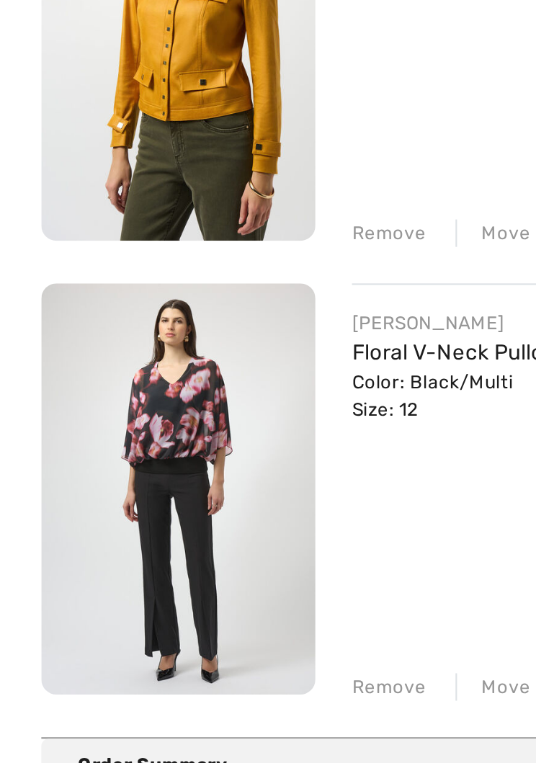
scroll to position [390, 0]
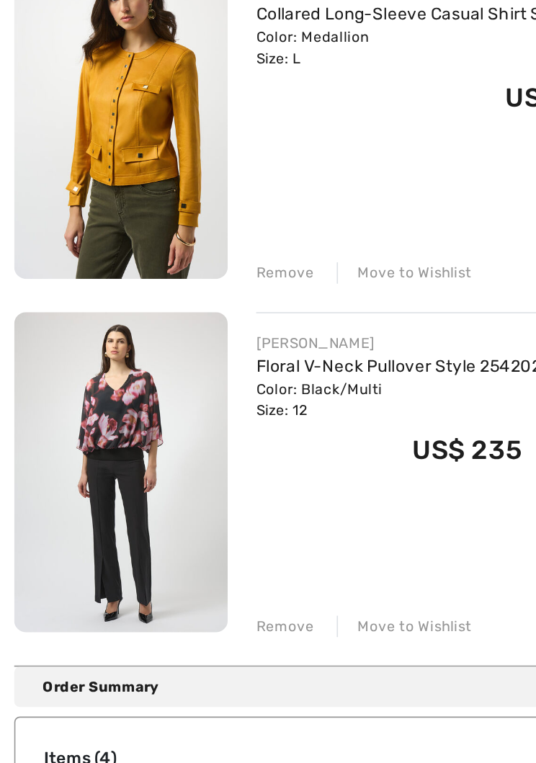
click at [190, 502] on link "Floral V-Neck Pullover Style 254202" at bounding box center [243, 508] width 174 height 12
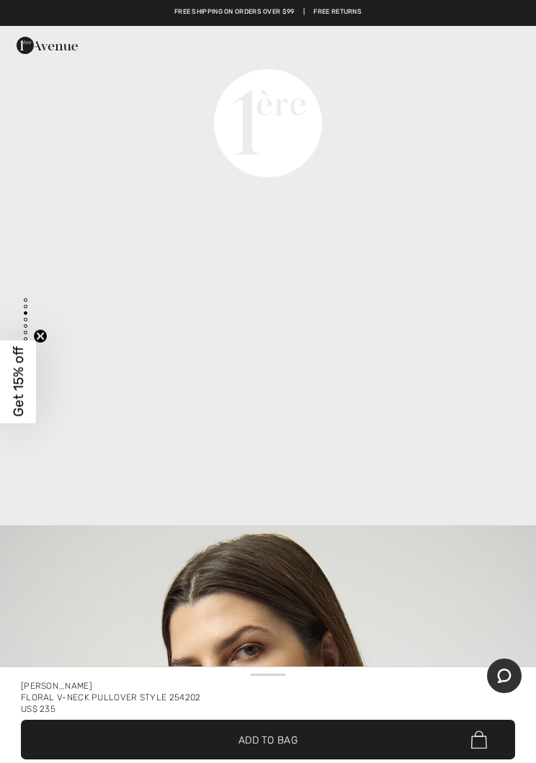
scroll to position [1914, 0]
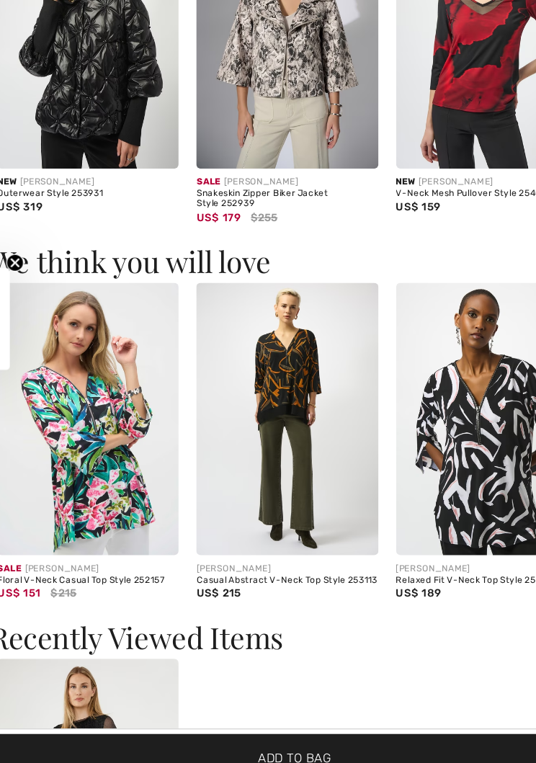
scroll to position [1904, 0]
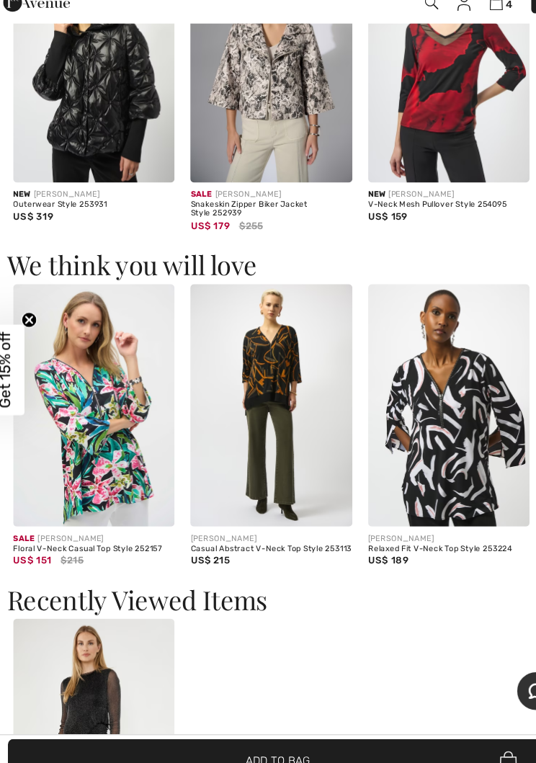
click at [257, 355] on img at bounding box center [262, 414] width 148 height 222
click at [254, 349] on img at bounding box center [262, 414] width 148 height 222
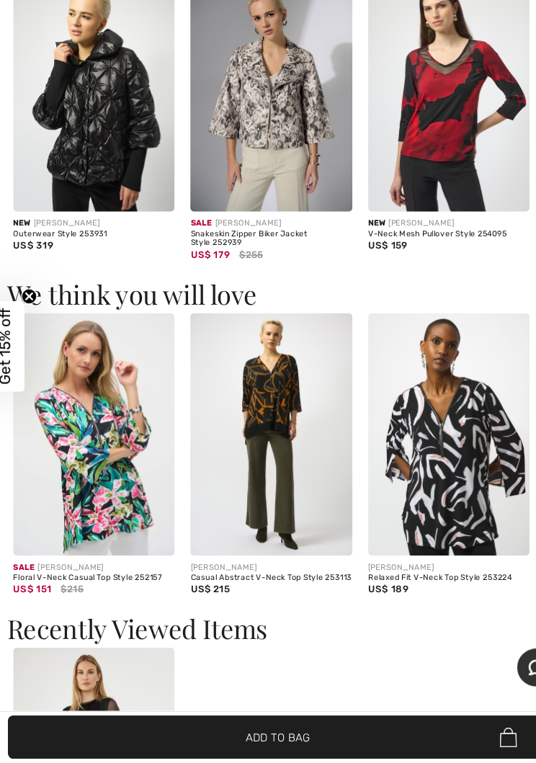
click at [241, 362] on img at bounding box center [262, 463] width 148 height 222
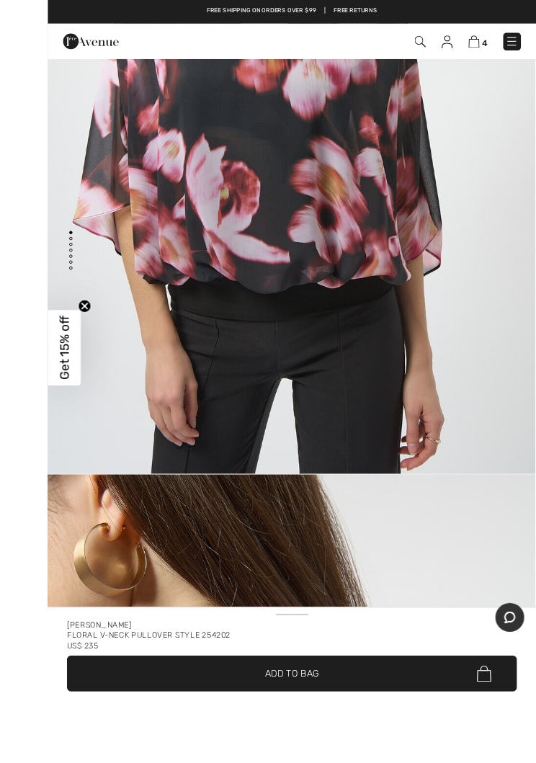
scroll to position [12, 0]
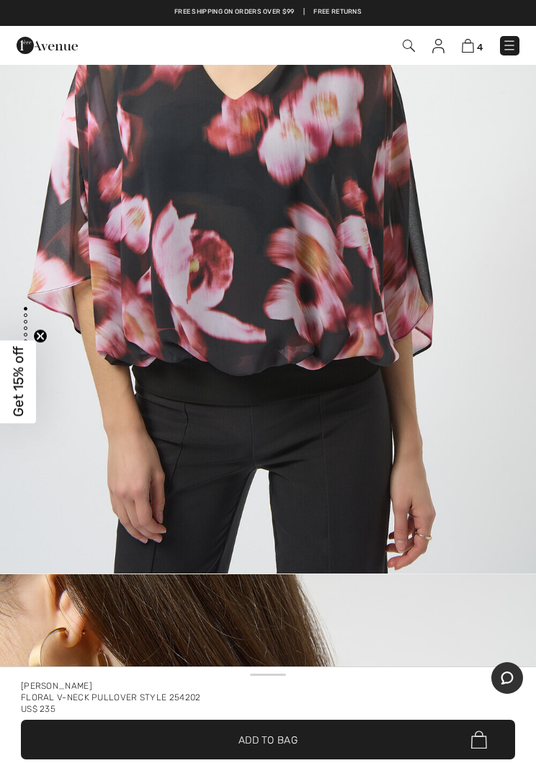
click at [472, 42] on img at bounding box center [468, 46] width 12 height 14
click at [462, 43] on img at bounding box center [468, 46] width 12 height 14
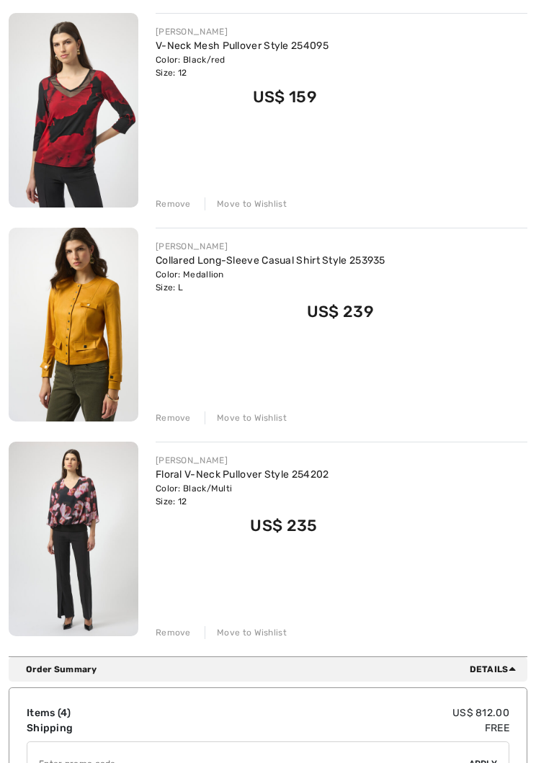
scroll to position [423, 0]
click at [255, 633] on div "Move to Wishlist" at bounding box center [246, 632] width 82 height 13
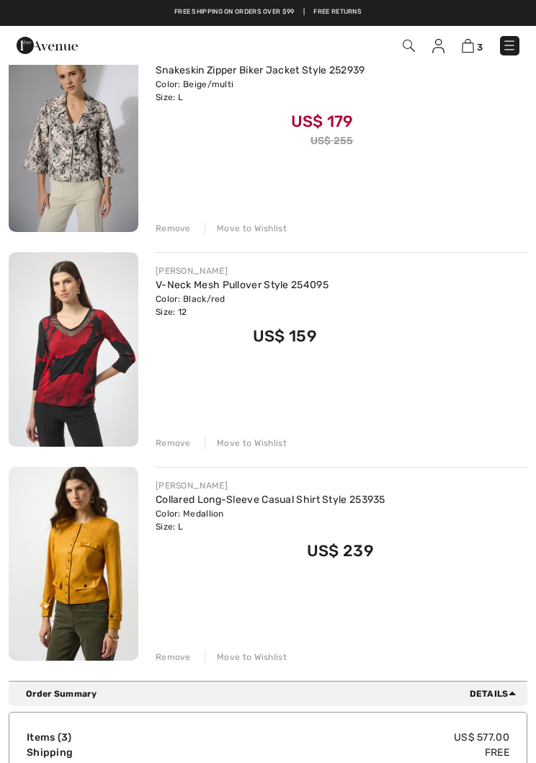
scroll to position [183, 0]
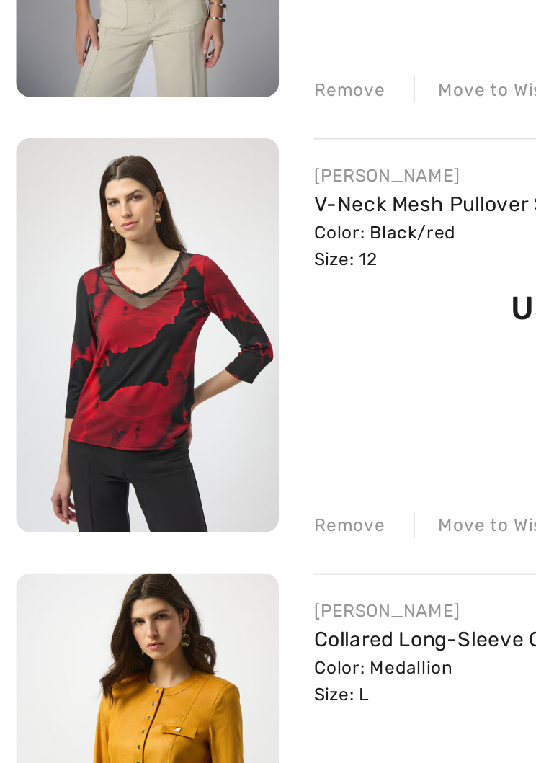
click at [86, 253] on img at bounding box center [74, 350] width 130 height 195
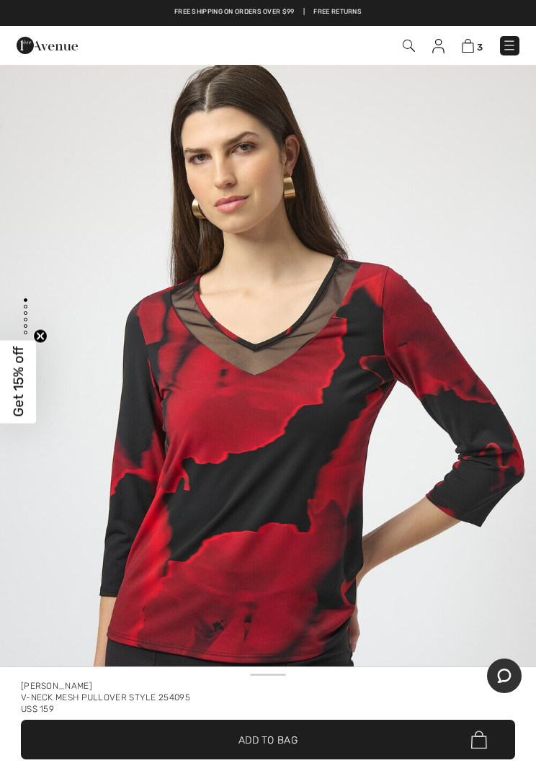
click at [473, 45] on img at bounding box center [468, 46] width 12 height 14
click at [471, 50] on img at bounding box center [468, 46] width 12 height 14
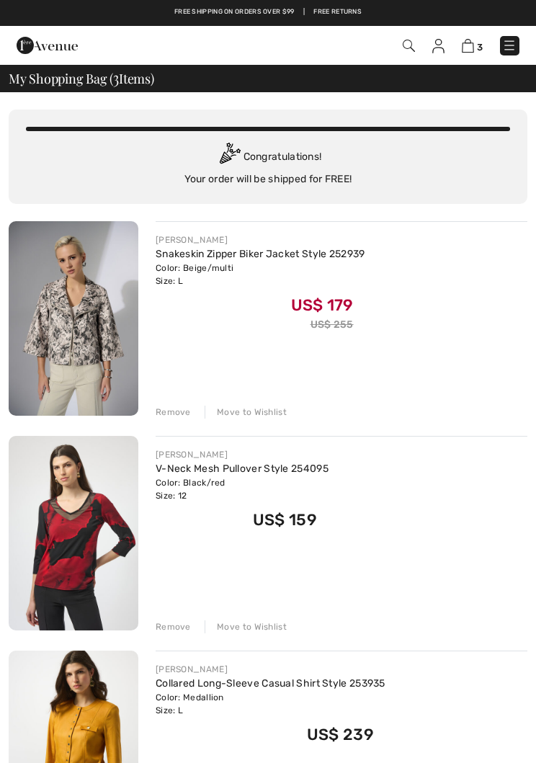
click at [167, 254] on link "Snakeskin Zipper Biker Jacket Style 252939" at bounding box center [261, 254] width 210 height 12
click at [192, 257] on link "Snakeskin Zipper Biker Jacket Style 252939" at bounding box center [261, 254] width 210 height 12
click at [66, 308] on img at bounding box center [74, 318] width 130 height 195
click at [61, 293] on img at bounding box center [74, 318] width 130 height 195
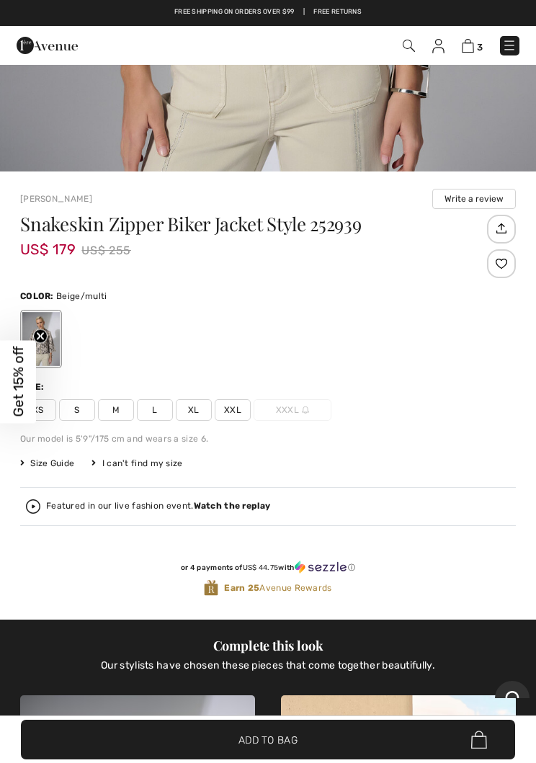
scroll to position [568, 0]
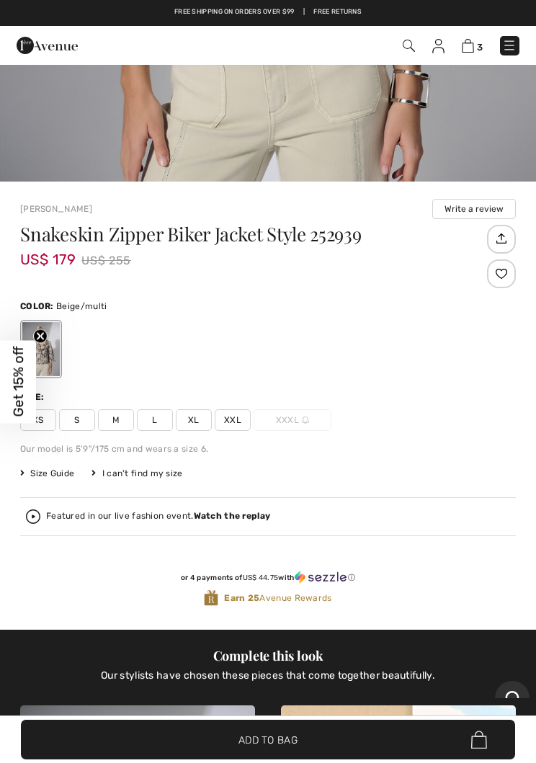
click at [466, 50] on img at bounding box center [468, 46] width 12 height 14
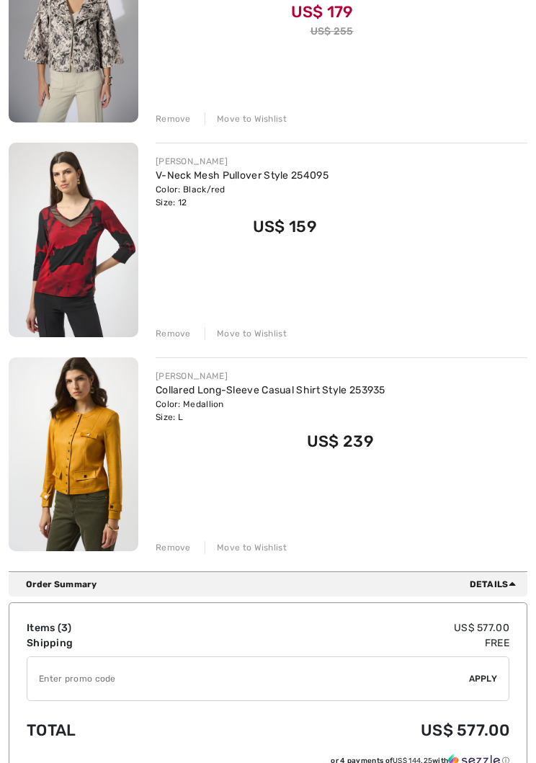
scroll to position [294, 0]
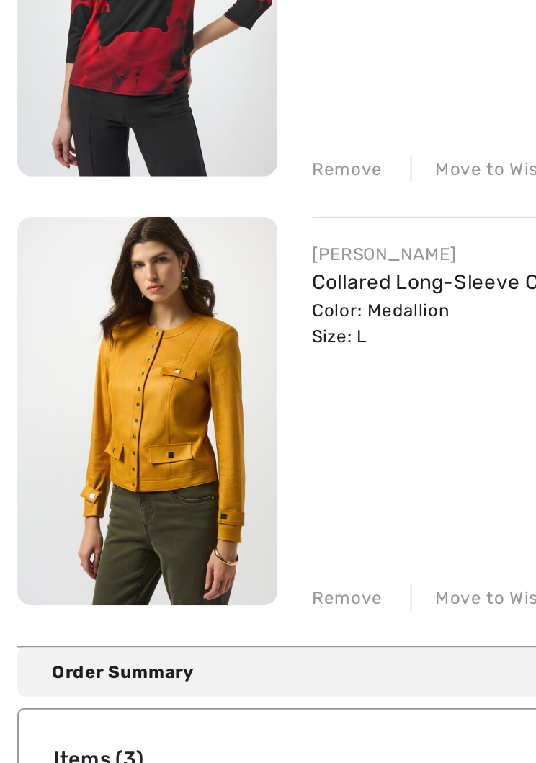
click at [87, 357] on img at bounding box center [74, 454] width 130 height 195
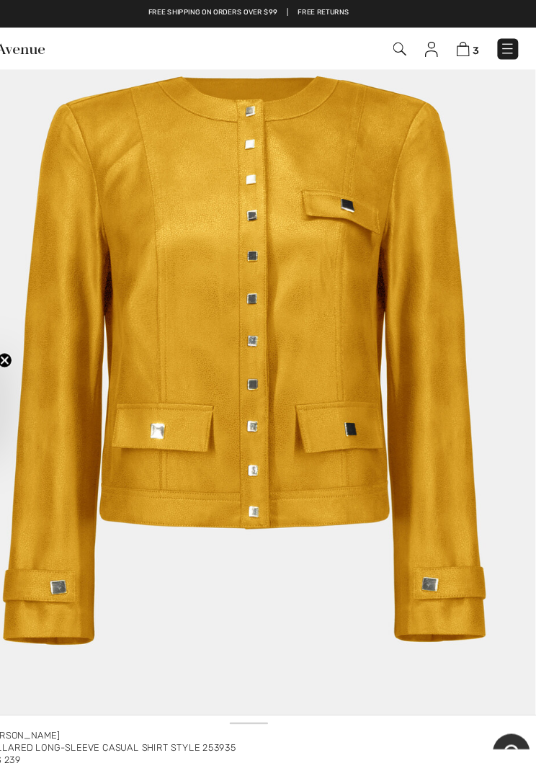
click at [462, 48] on img at bounding box center [468, 46] width 12 height 14
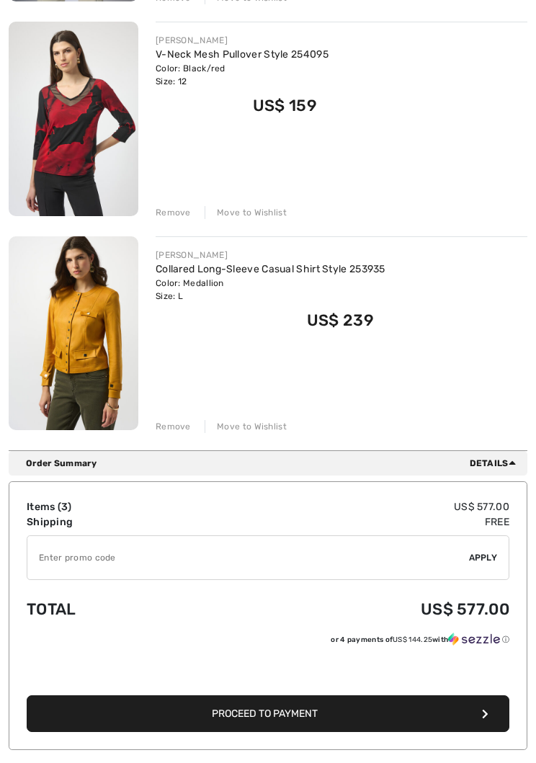
scroll to position [415, 0]
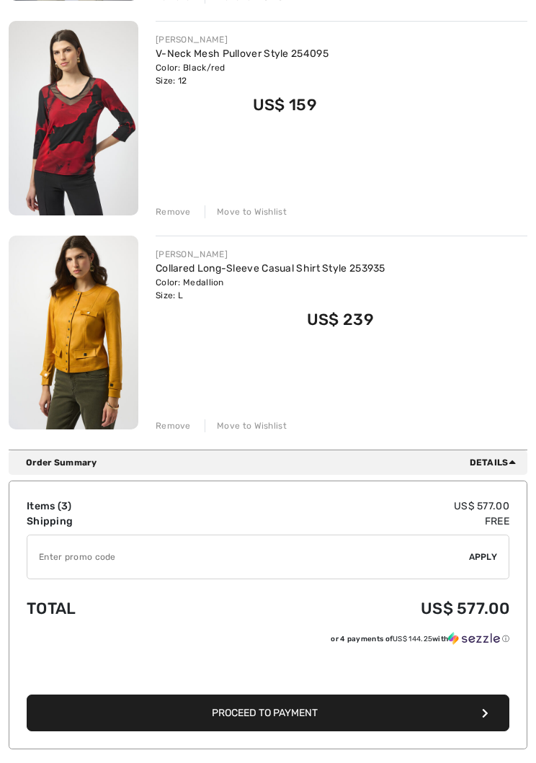
click at [305, 708] on span "Proceed to Payment" at bounding box center [265, 713] width 106 height 12
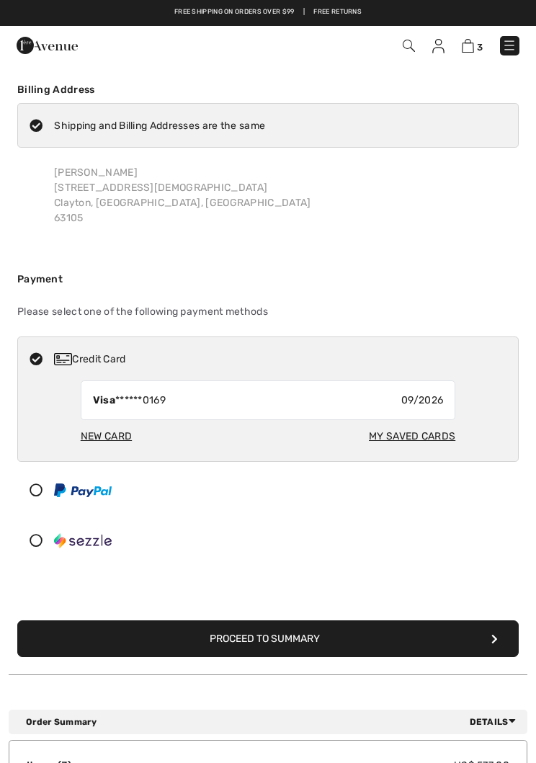
click at [406, 434] on div "My Saved Cards" at bounding box center [412, 436] width 86 height 27
radio input "true"
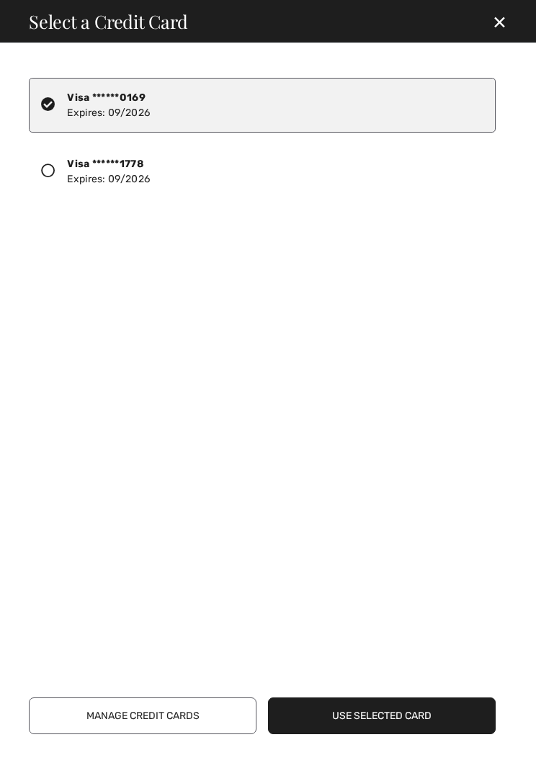
click at [55, 168] on icon at bounding box center [48, 171] width 14 height 14
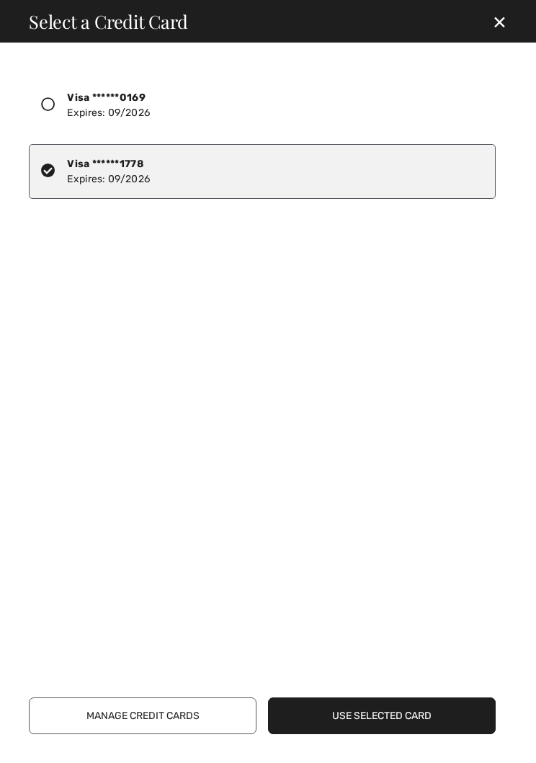
click at [403, 715] on button "Use Selected Card" at bounding box center [382, 716] width 228 height 37
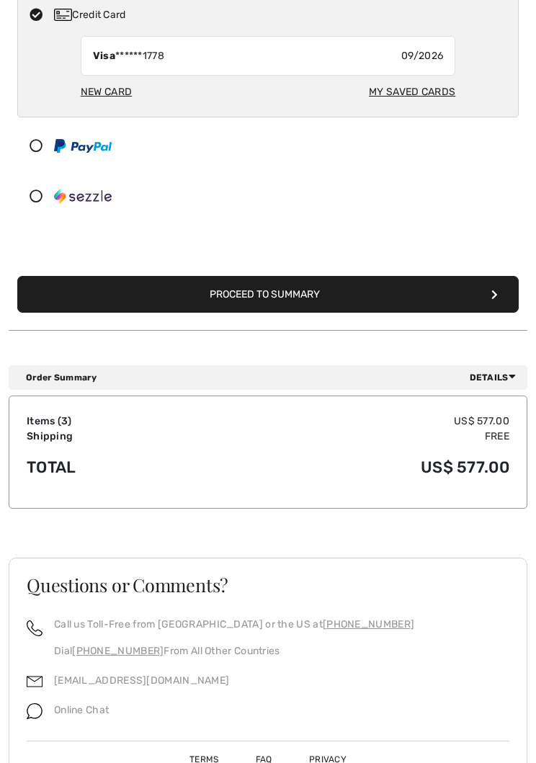
scroll to position [378, 0]
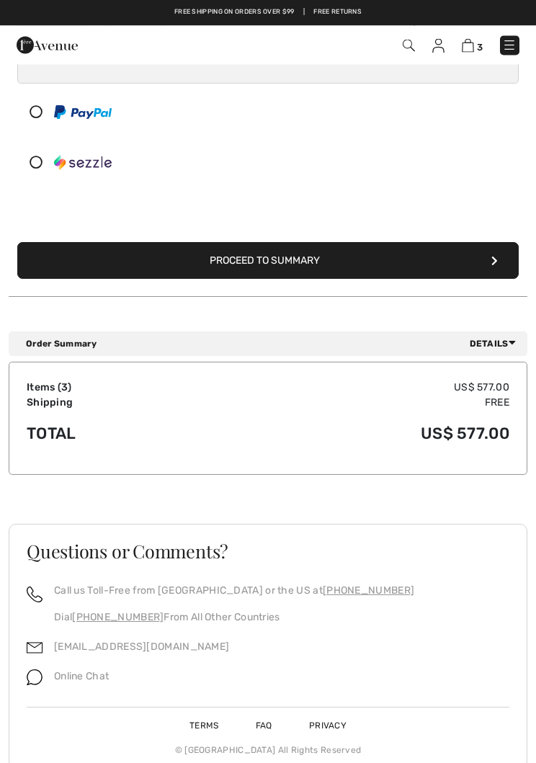
click at [473, 257] on button "Proceed to Summary" at bounding box center [268, 261] width 502 height 37
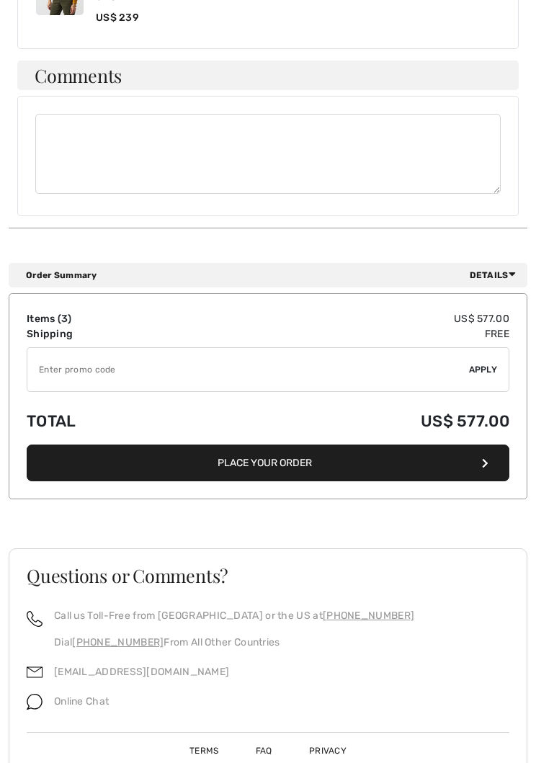
scroll to position [1076, 0]
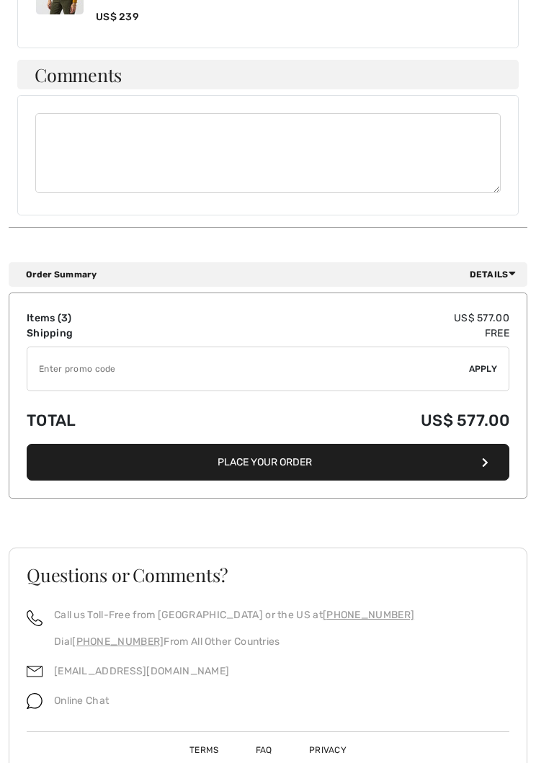
click at [275, 450] on button "Place Your Order" at bounding box center [268, 463] width 483 height 37
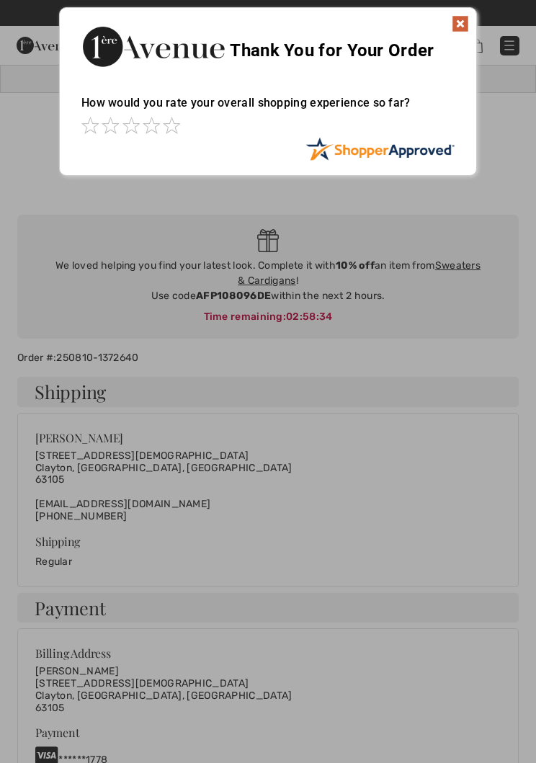
click at [464, 19] on img at bounding box center [460, 23] width 17 height 17
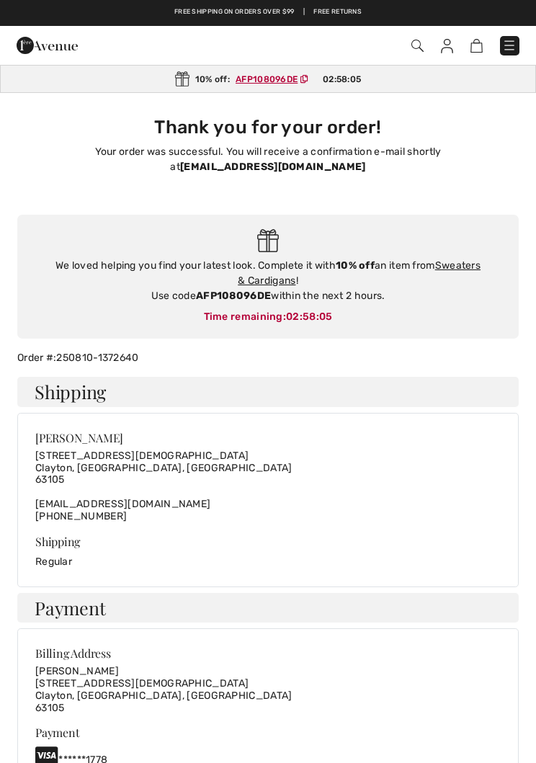
click at [469, 259] on link "Sweaters & Cardigans" at bounding box center [359, 272] width 243 height 27
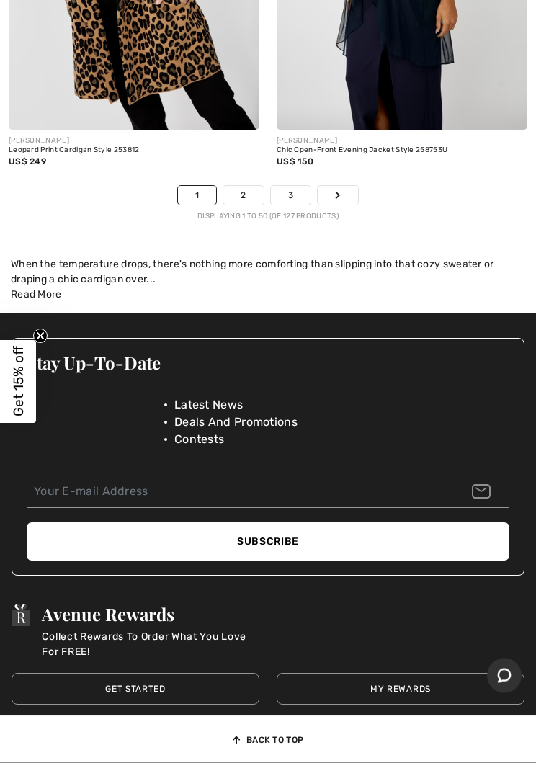
scroll to position [11504, 0]
click at [249, 187] on link "2" at bounding box center [243, 195] width 40 height 19
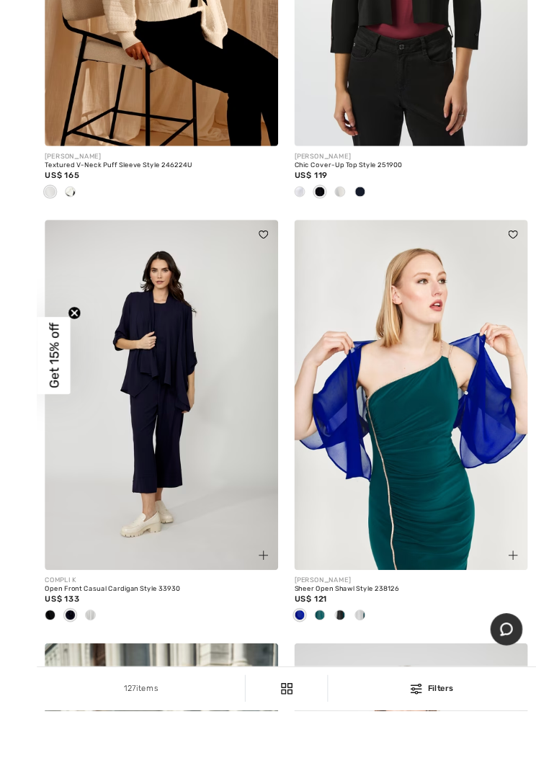
scroll to position [517, 0]
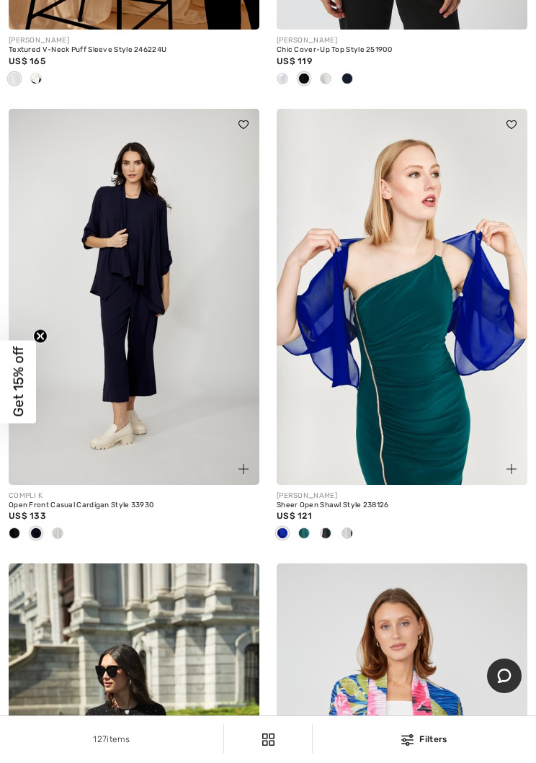
click at [388, 352] on img at bounding box center [402, 297] width 251 height 376
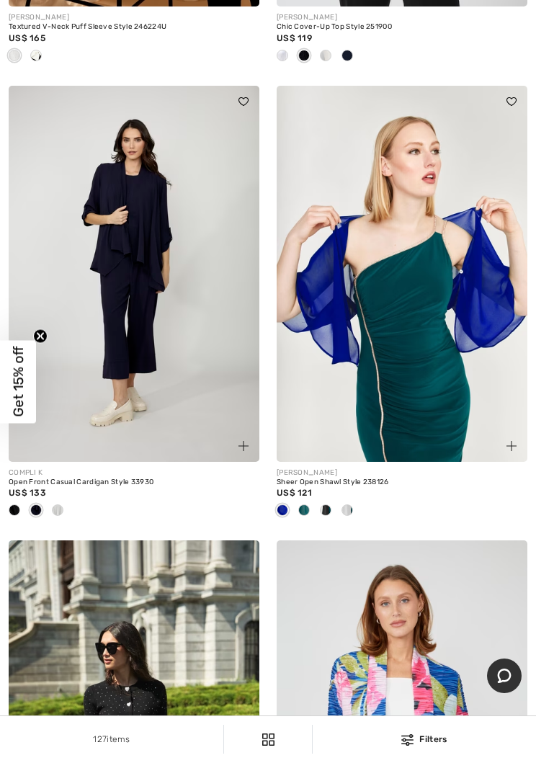
click at [321, 473] on div "[PERSON_NAME]" at bounding box center [402, 473] width 251 height 11
click at [414, 338] on img at bounding box center [402, 274] width 251 height 376
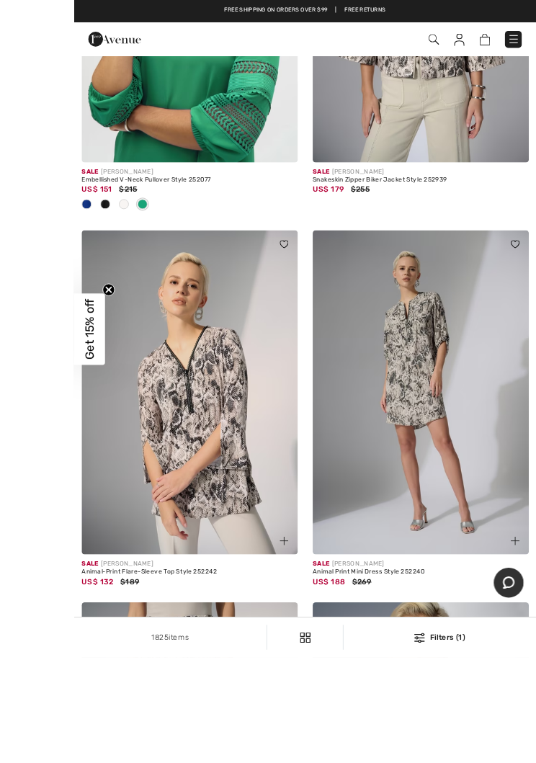
scroll to position [7214, 0]
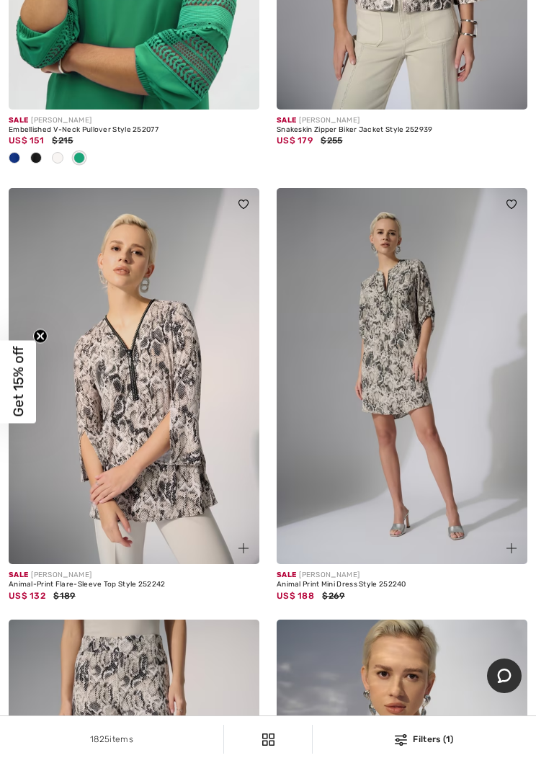
click at [128, 437] on img at bounding box center [134, 376] width 251 height 376
click at [161, 404] on img at bounding box center [134, 376] width 251 height 376
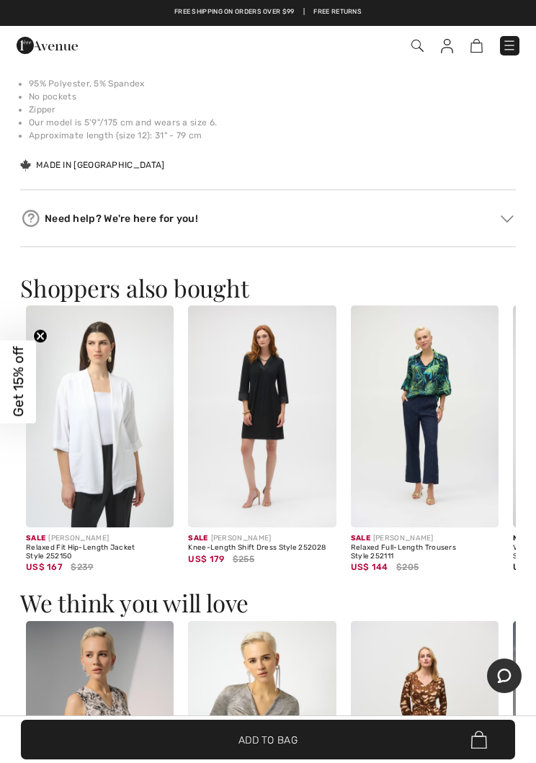
scroll to position [1123, 0]
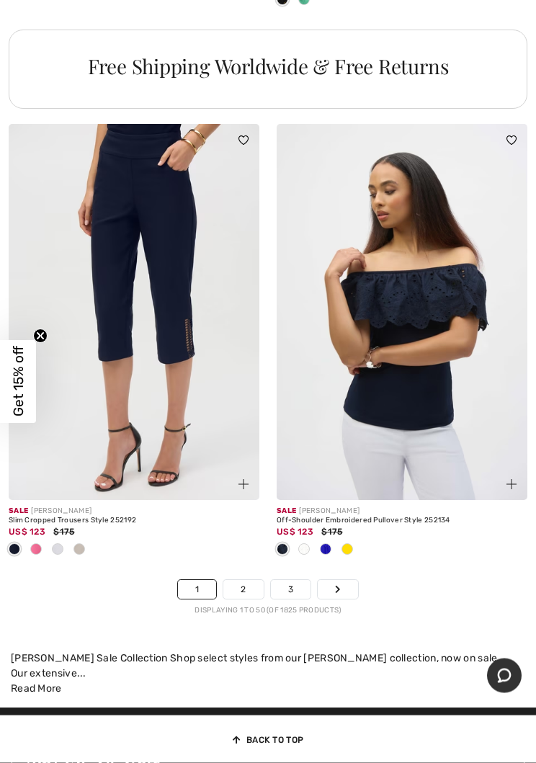
scroll to position [11062, 0]
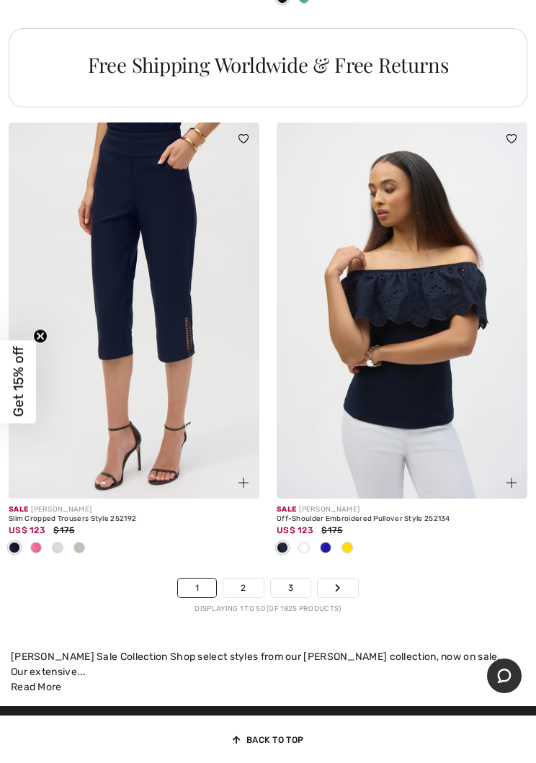
click at [251, 579] on link "2" at bounding box center [243, 588] width 40 height 19
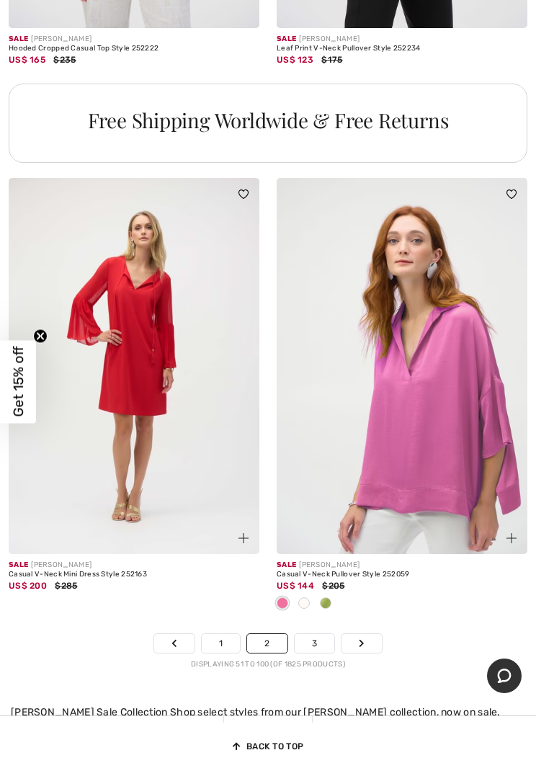
scroll to position [11151, 0]
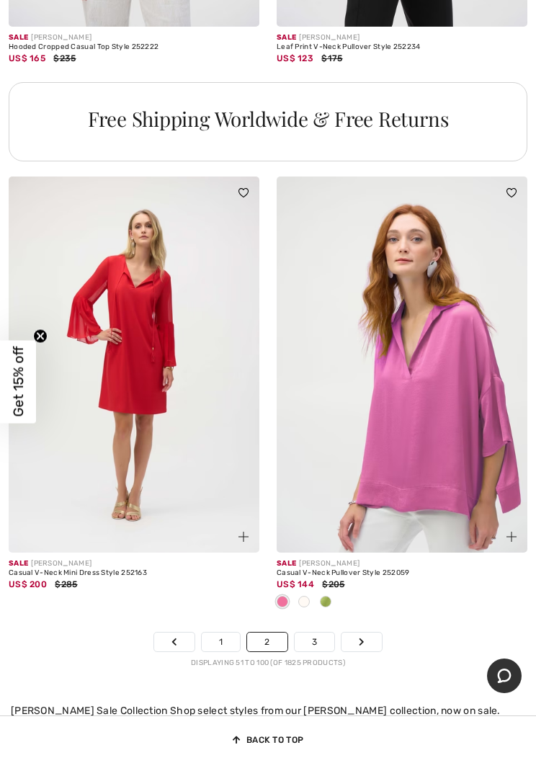
click at [317, 633] on link "3" at bounding box center [315, 642] width 40 height 19
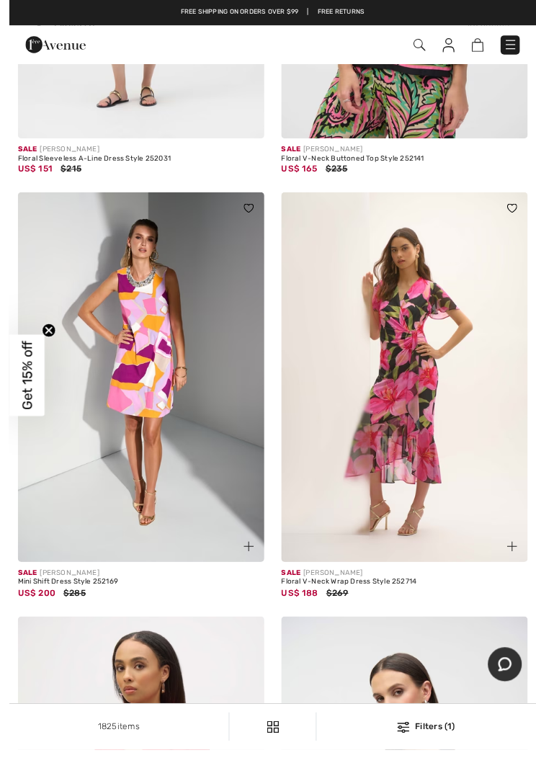
scroll to position [900, 0]
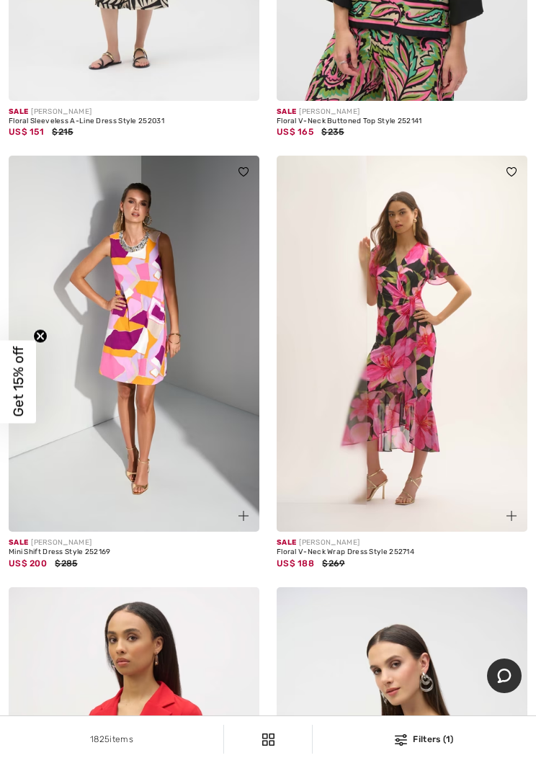
click at [398, 398] on img at bounding box center [402, 344] width 251 height 376
click at [370, 557] on div "US$ 188 $269" at bounding box center [402, 563] width 251 height 13
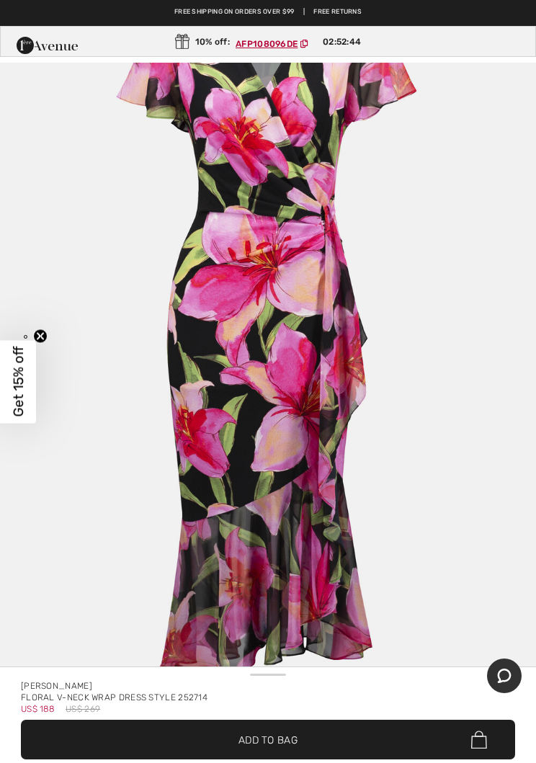
scroll to position [5108, 0]
click at [265, 678] on div "Joseph Ribkoff Floral V-neck Wrap Dress Style 252714 US$ 188 US$ 269" at bounding box center [268, 692] width 494 height 43
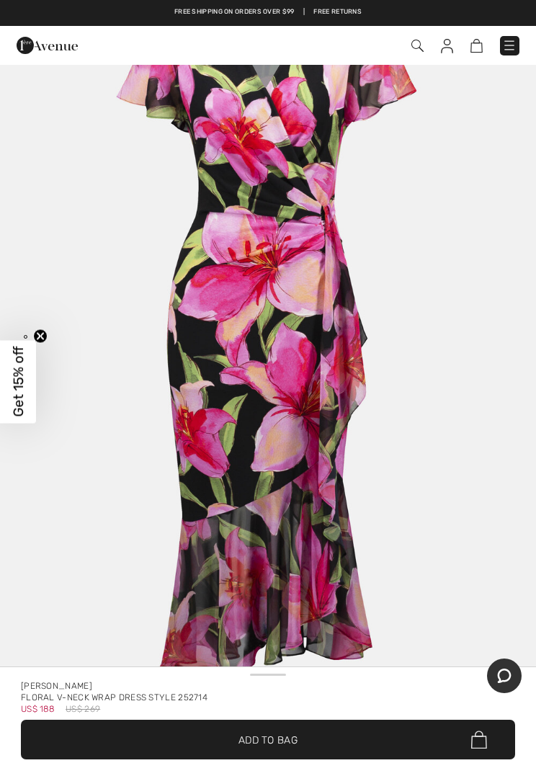
click at [106, 678] on div "Joseph Ribkoff Floral V-neck Wrap Dress Style 252714 US$ 188 US$ 269" at bounding box center [268, 692] width 494 height 43
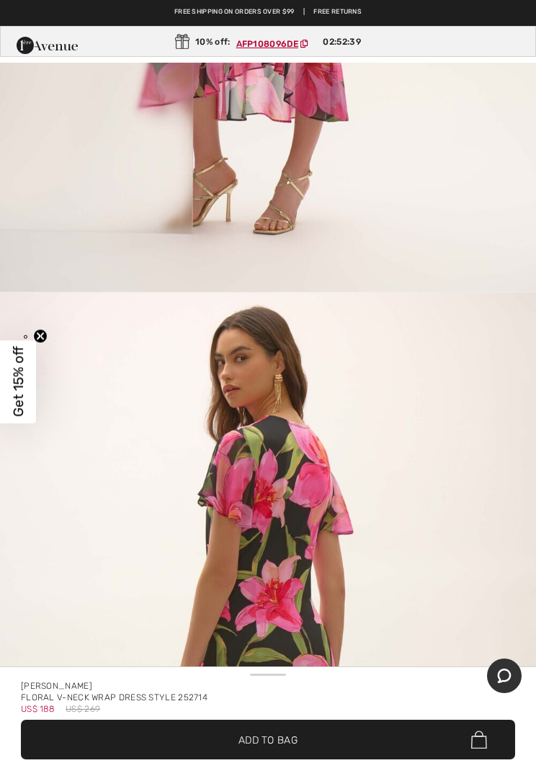
scroll to position [0, 0]
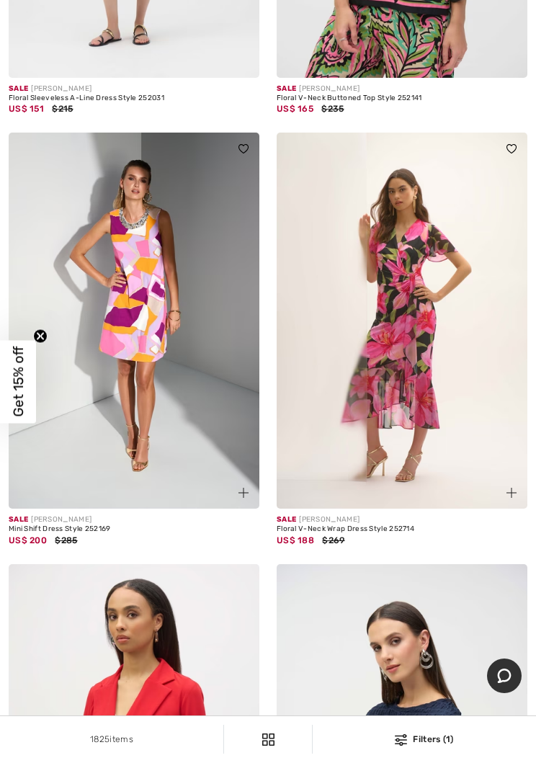
click at [422, 328] on img at bounding box center [402, 321] width 251 height 376
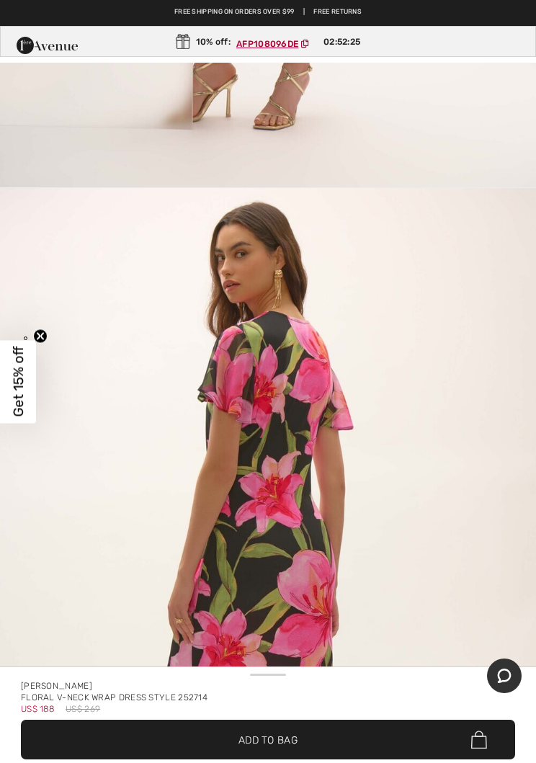
click at [265, 666] on img "2 / 6" at bounding box center [268, 589] width 536 height 803
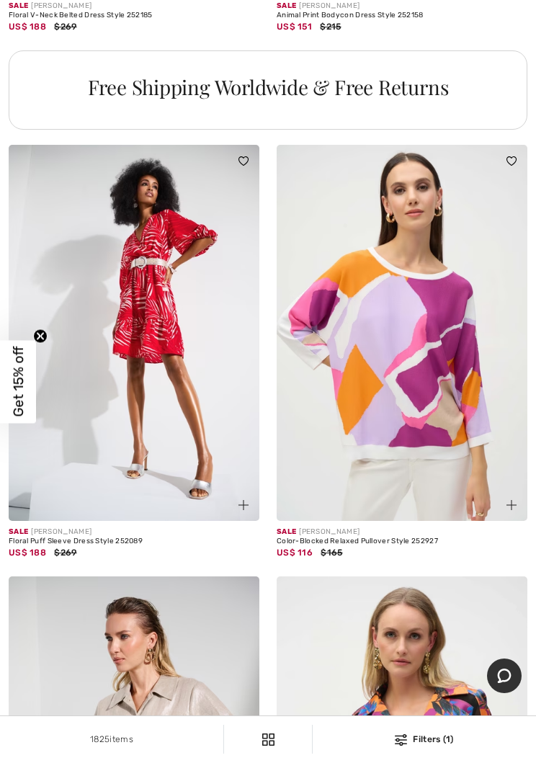
scroll to position [5531, 0]
